Goal: Task Accomplishment & Management: Complete application form

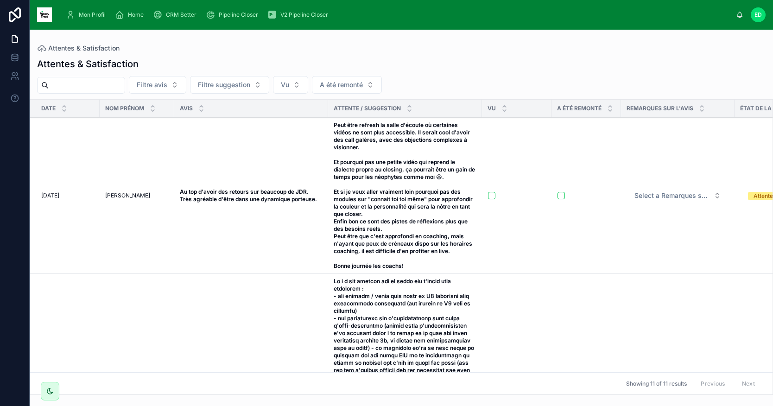
scroll to position [234, 0]
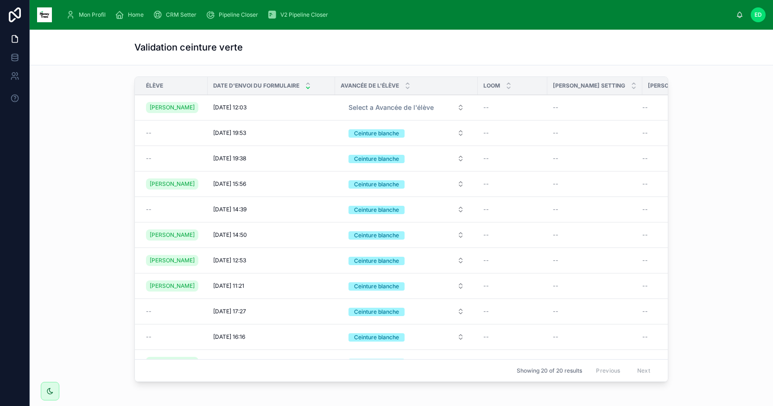
click at [139, 16] on span "Home" at bounding box center [136, 14] width 16 height 7
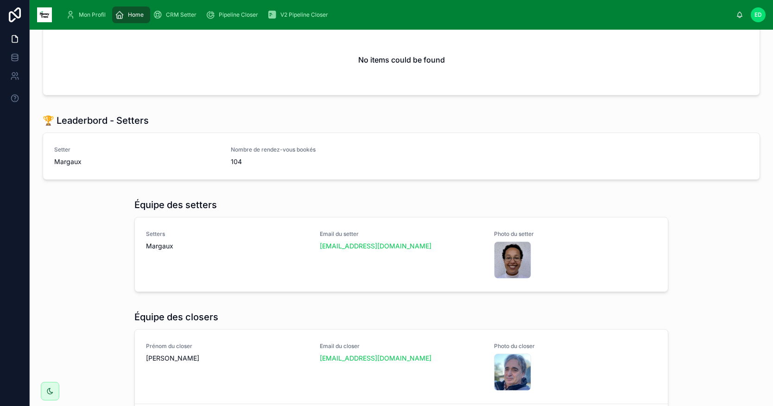
scroll to position [481, 0]
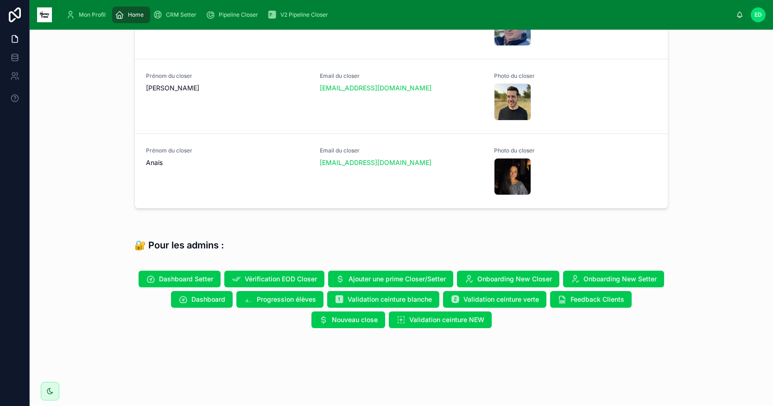
click at [405, 296] on span "Validation ceinture blanche" at bounding box center [390, 299] width 84 height 9
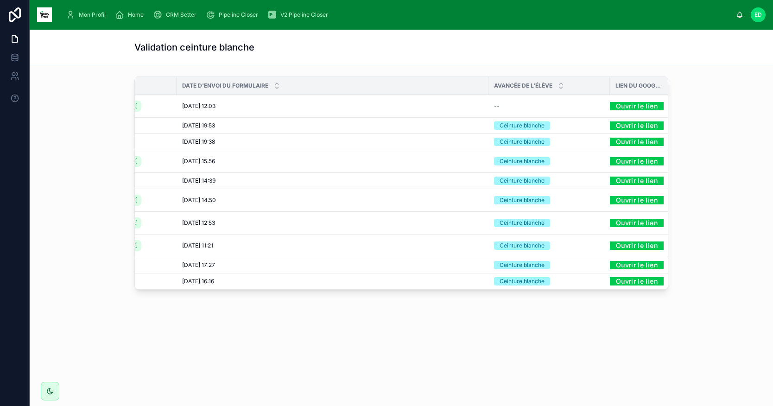
scroll to position [0, 69]
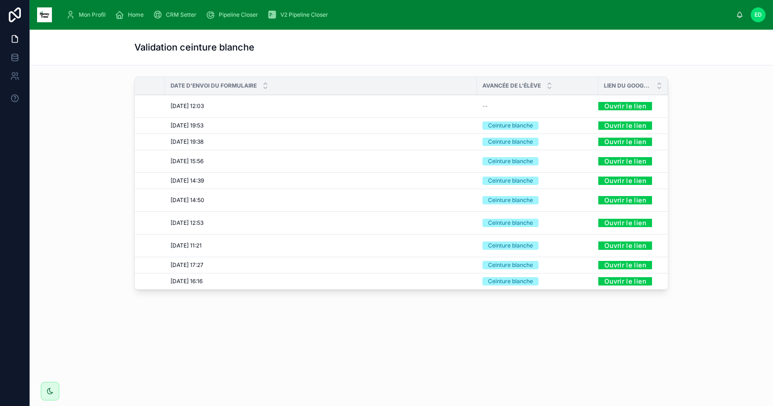
click at [621, 107] on link "Ouvrir le lien" at bounding box center [625, 106] width 54 height 14
click at [124, 16] on div "Home" at bounding box center [131, 14] width 32 height 15
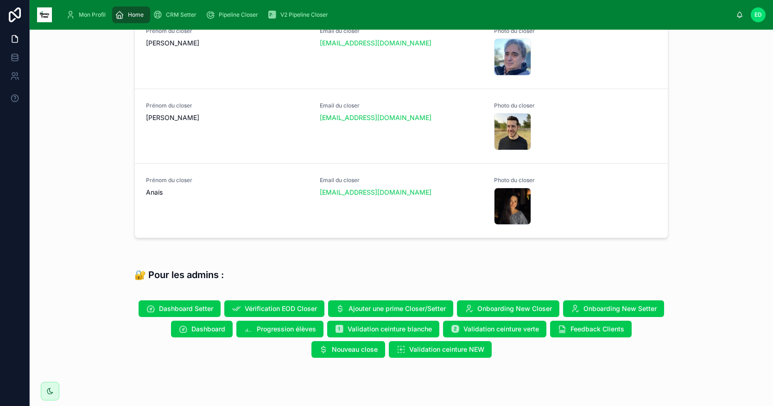
scroll to position [481, 0]
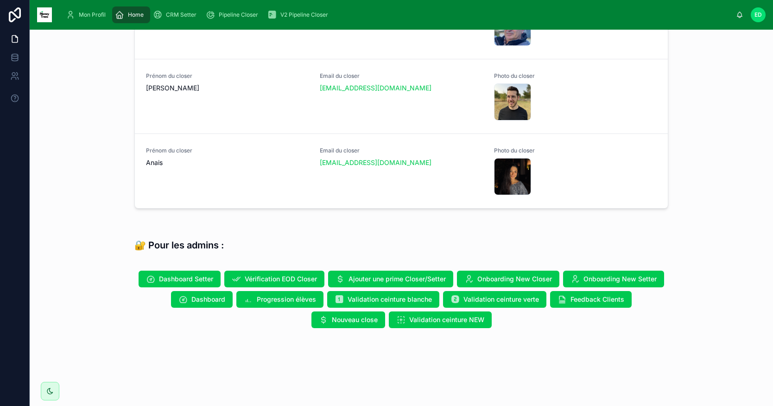
click at [434, 322] on span "Validation ceinture NEW" at bounding box center [446, 319] width 75 height 9
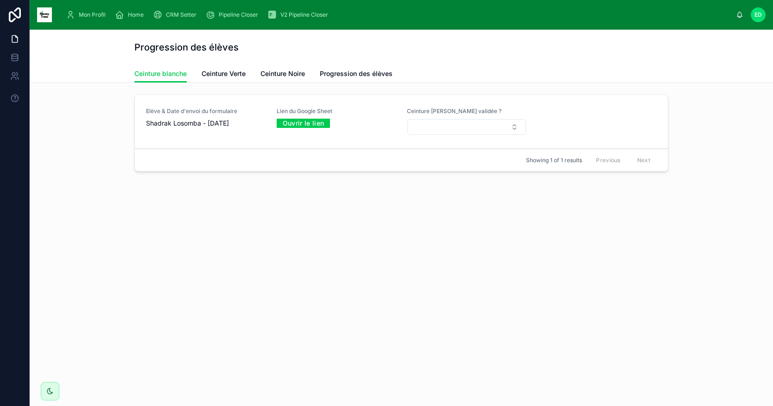
click at [297, 125] on link "Ouvrir le lien" at bounding box center [304, 123] width 54 height 14
click at [506, 129] on button "Select Button" at bounding box center [466, 127] width 119 height 16
click at [424, 168] on div "Oui" at bounding box center [466, 163] width 129 height 14
click at [232, 73] on span "Ceinture Verte" at bounding box center [224, 73] width 44 height 9
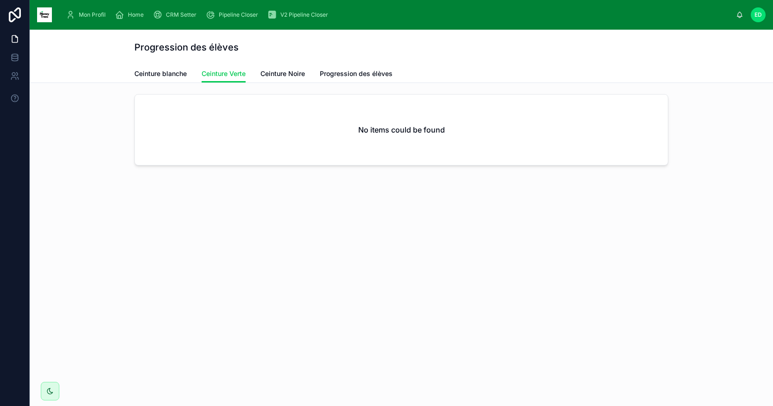
click at [277, 75] on span "Ceinture Noire" at bounding box center [282, 73] width 44 height 9
click at [350, 75] on span "Progression des élèves" at bounding box center [356, 73] width 73 height 9
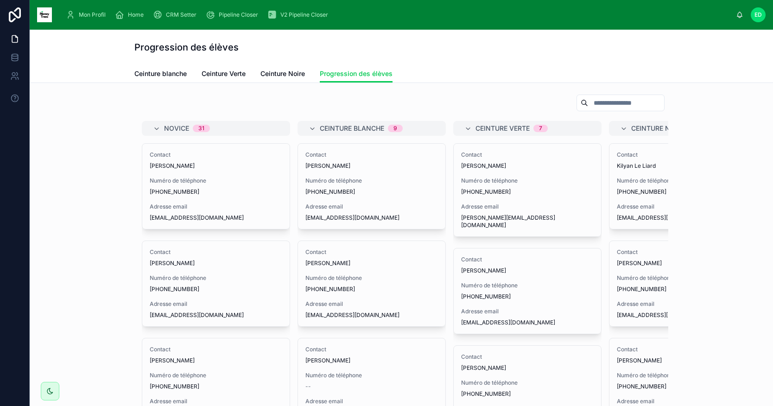
click at [163, 74] on span "Ceinture blanche" at bounding box center [160, 73] width 52 height 9
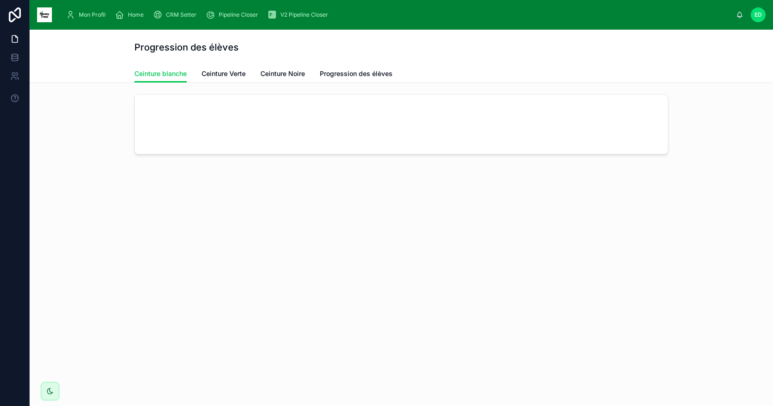
click at [136, 17] on span "Home" at bounding box center [136, 14] width 16 height 7
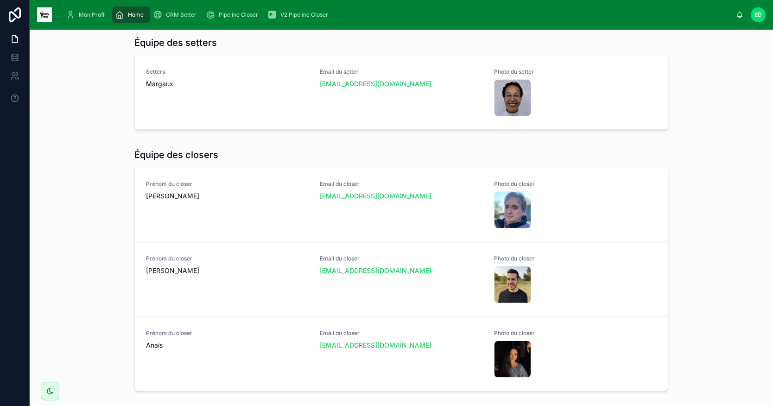
scroll to position [481, 0]
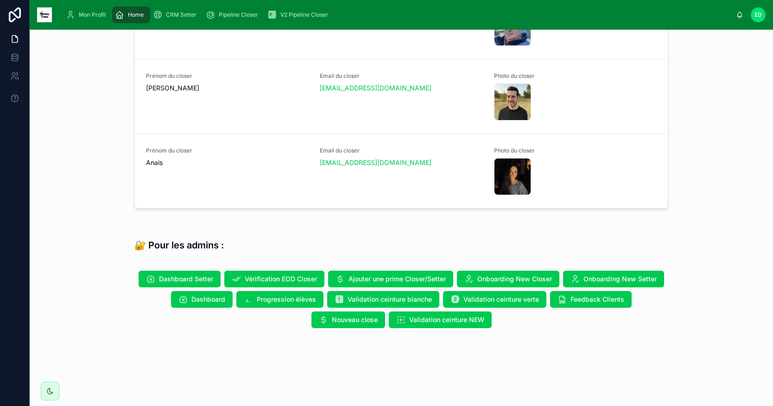
click at [274, 298] on span "Progression élèves" at bounding box center [286, 299] width 59 height 9
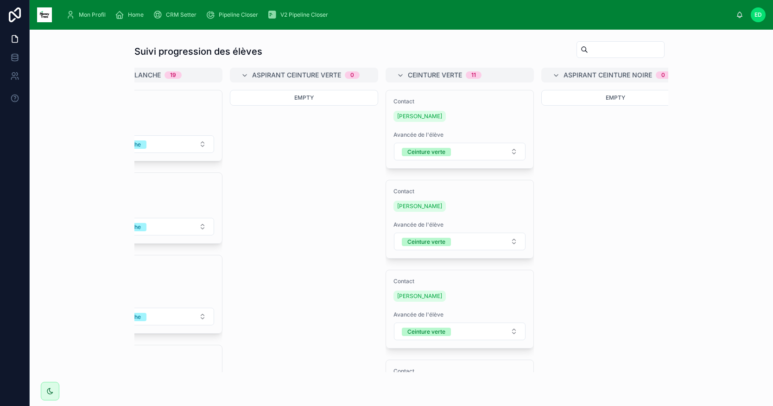
scroll to position [0, 564]
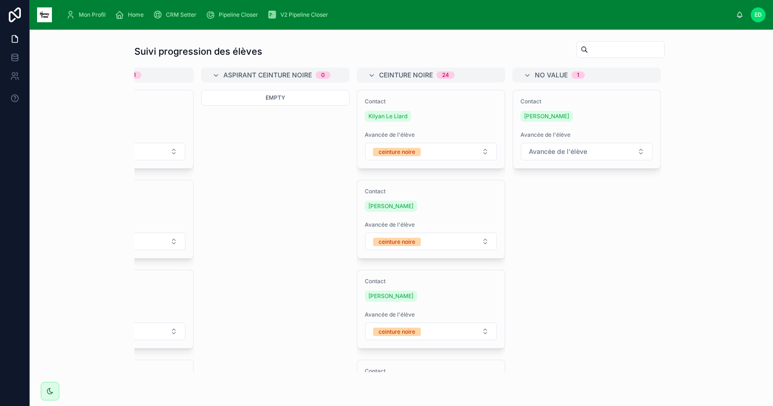
click at [626, 157] on button "Avancée de l'élève" at bounding box center [587, 152] width 132 height 18
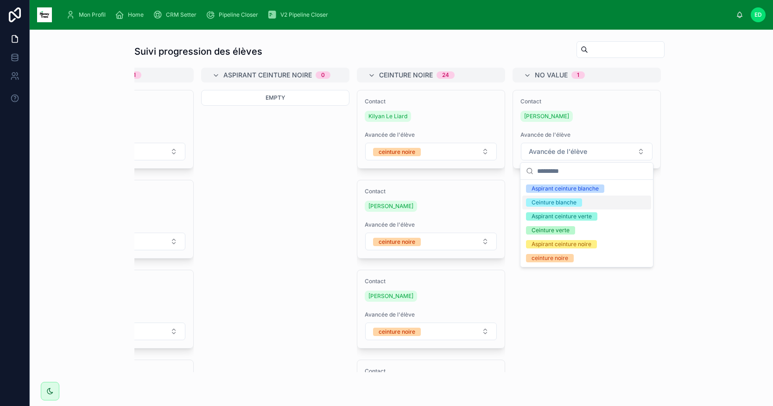
click at [566, 200] on div "Ceinture blanche" at bounding box center [554, 202] width 45 height 8
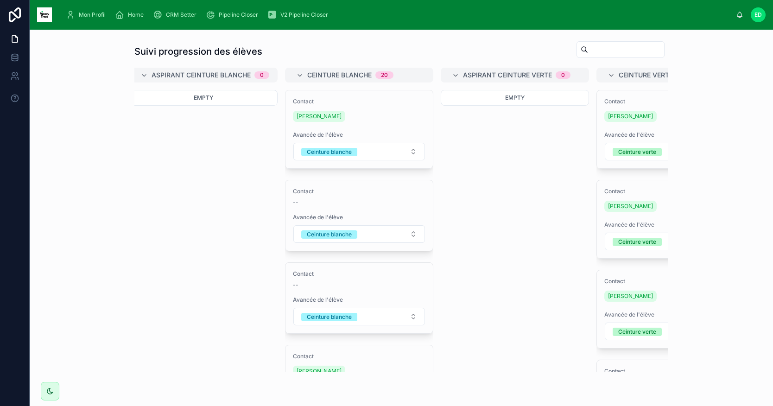
scroll to position [0, 0]
